Goal: Navigation & Orientation: Go to known website

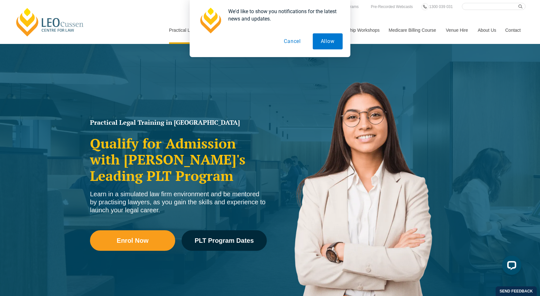
click at [295, 41] on button "Cancel" at bounding box center [292, 41] width 33 height 16
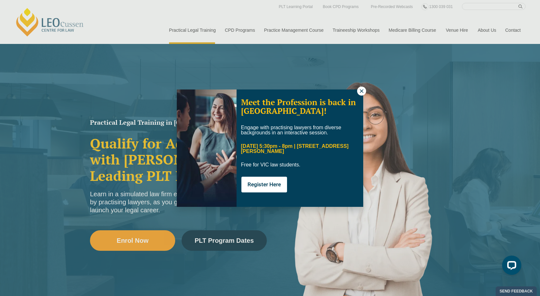
click at [362, 89] on icon at bounding box center [361, 91] width 6 height 6
